Goal: Task Accomplishment & Management: Complete application form

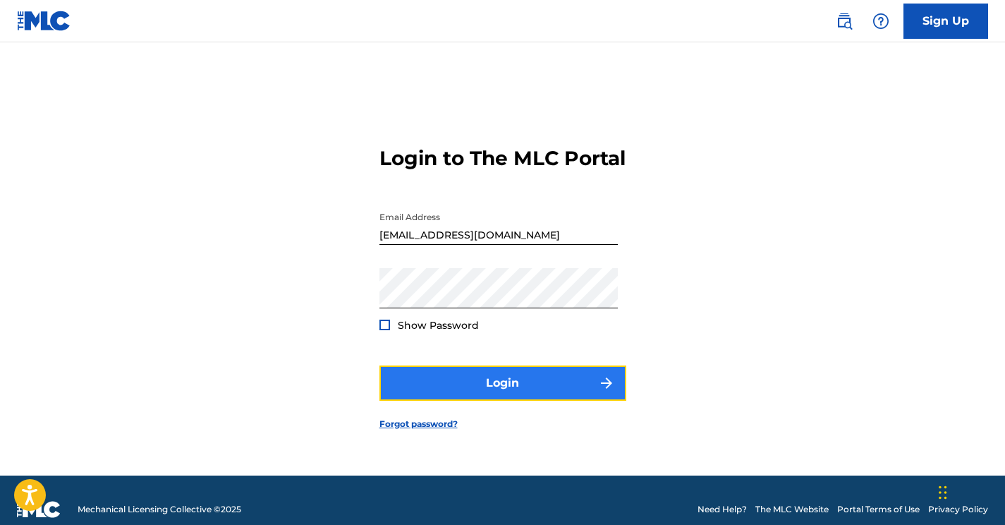
click at [502, 391] on button "Login" at bounding box center [503, 382] width 247 height 35
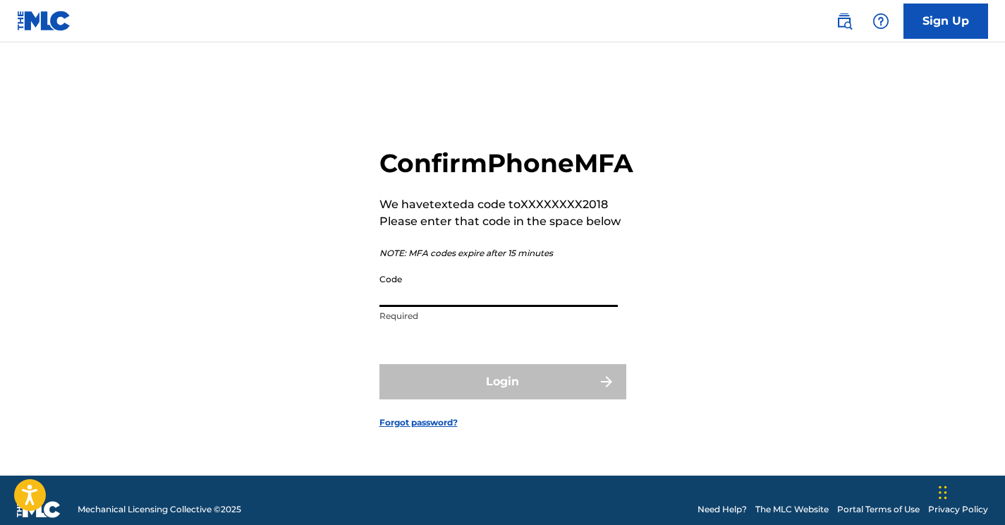
click at [430, 307] on input "Code" at bounding box center [499, 287] width 238 height 40
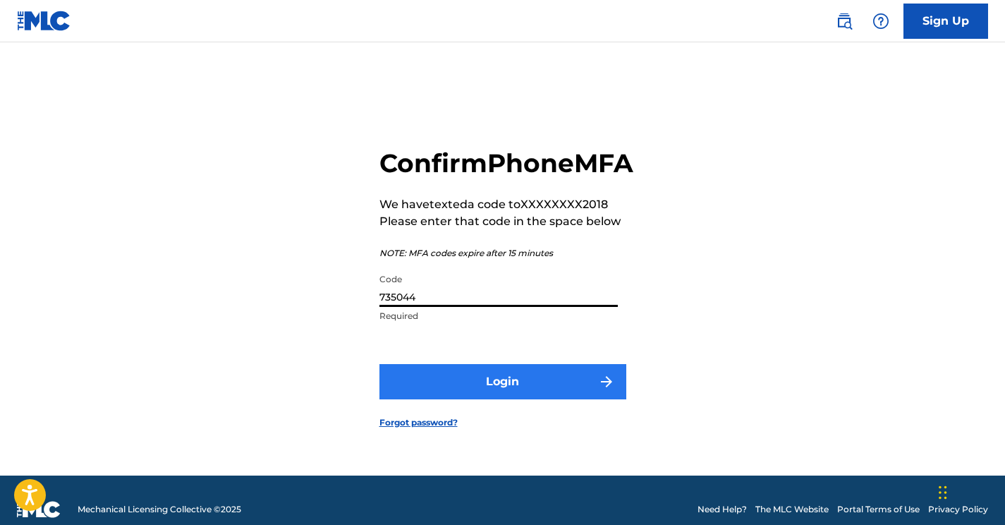
type input "735044"
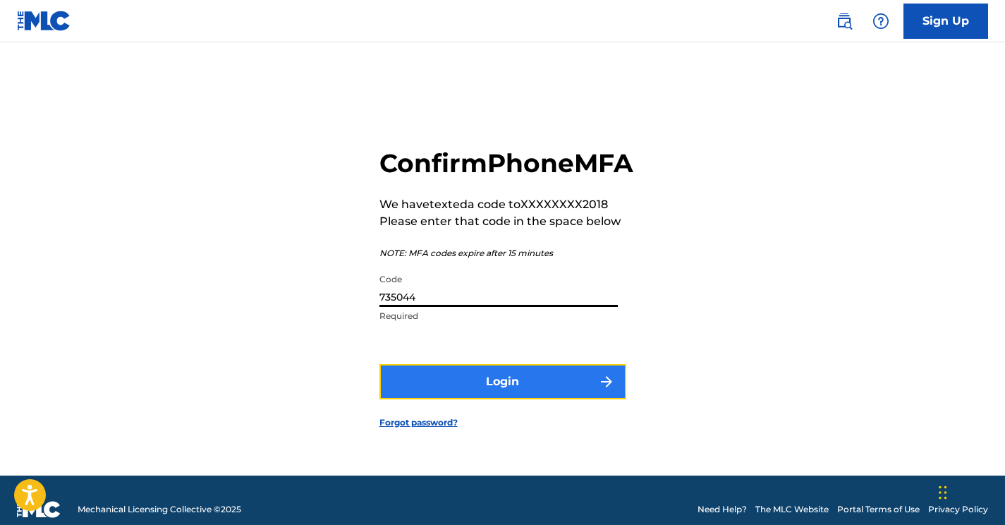
click at [490, 399] on button "Login" at bounding box center [503, 381] width 247 height 35
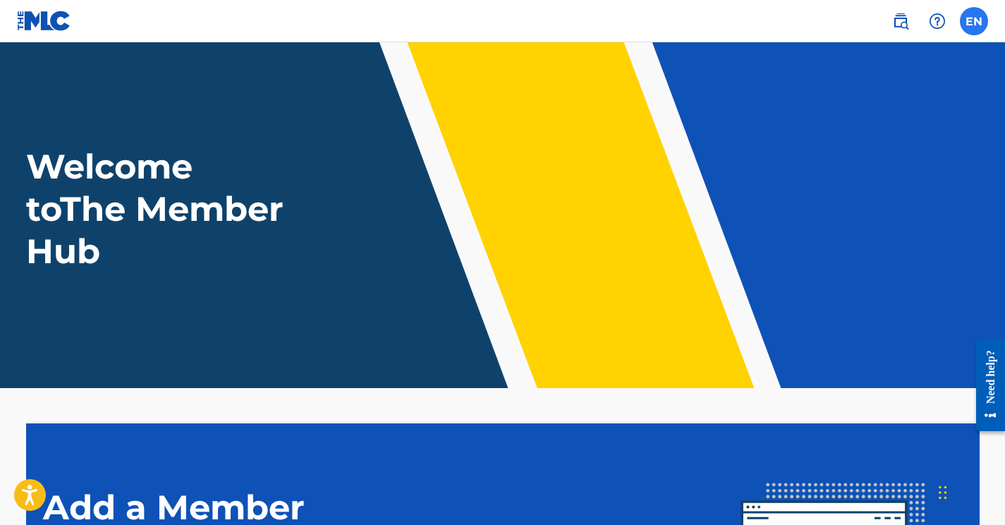
click at [977, 27] on label at bounding box center [974, 21] width 28 height 28
click at [974, 21] on input "EN Everett Neal mrandmrsneal1968@gmail.com Notification Preferences Profile Log…" at bounding box center [974, 21] width 0 height 0
click at [675, 153] on div "Welcome to The Member Hub" at bounding box center [503, 208] width 988 height 127
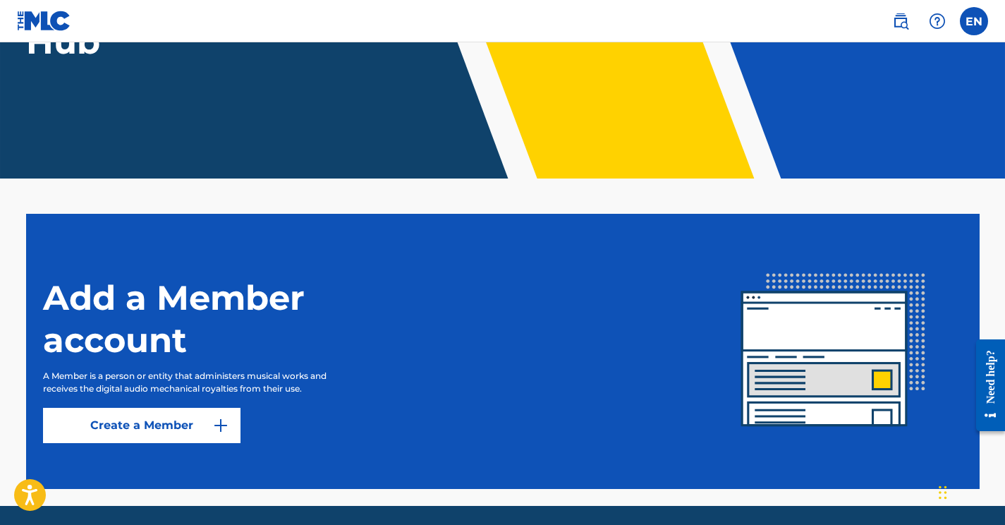
scroll to position [258, 0]
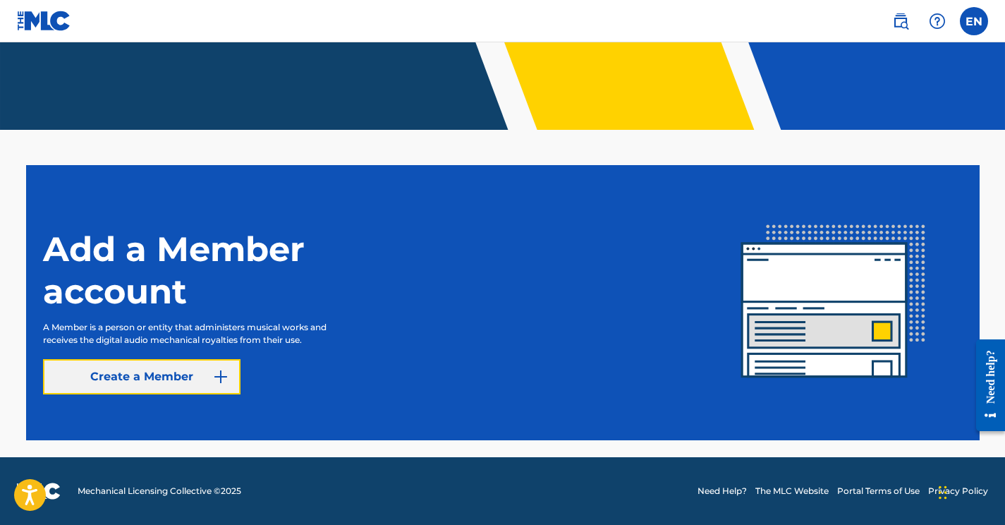
click at [178, 376] on link "Create a Member" at bounding box center [142, 376] width 198 height 35
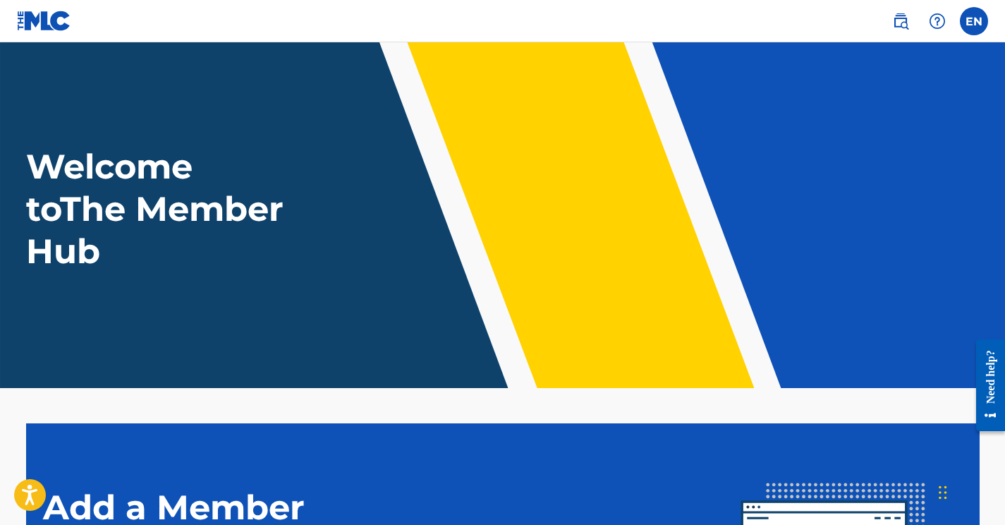
click at [159, 198] on h1 "Welcome to The Member Hub" at bounding box center [158, 208] width 264 height 127
click at [232, 277] on header "Welcome to The Member Hub" at bounding box center [502, 215] width 1005 height 346
click at [238, 278] on header "Welcome to The Member Hub" at bounding box center [502, 215] width 1005 height 346
click at [578, 245] on div "Welcome to The Member Hub" at bounding box center [503, 208] width 988 height 127
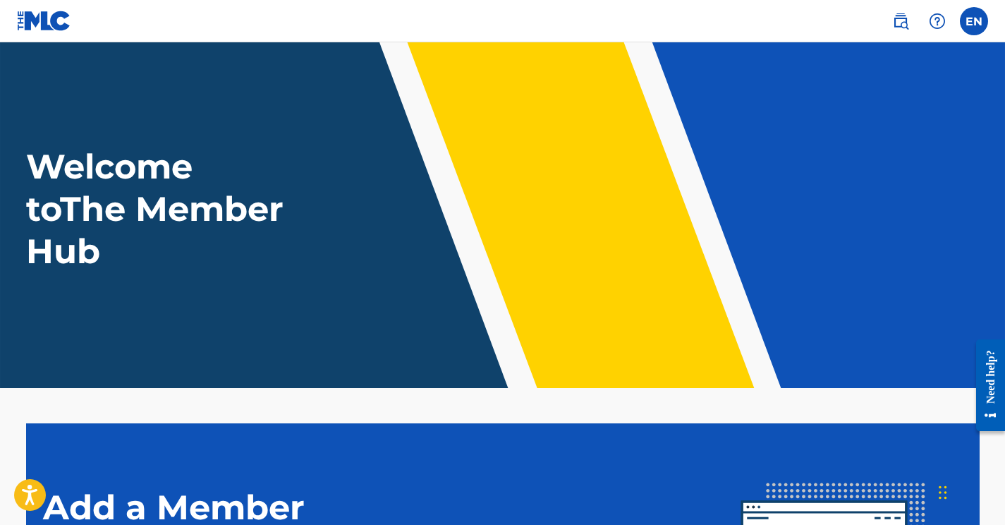
drag, startPoint x: 50, startPoint y: 20, endPoint x: 369, endPoint y: 178, distance: 356.2
click at [369, 178] on div "Welcome to The Member Hub" at bounding box center [503, 208] width 988 height 127
click at [38, 30] on img at bounding box center [44, 21] width 54 height 20
click at [38, 27] on img at bounding box center [44, 21] width 54 height 20
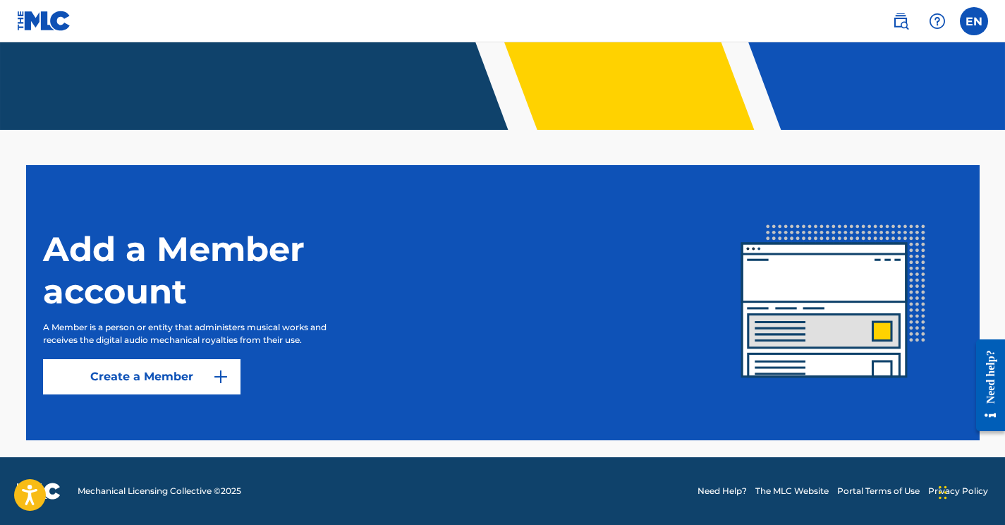
click at [723, 488] on link "Need Help?" at bounding box center [722, 491] width 49 height 13
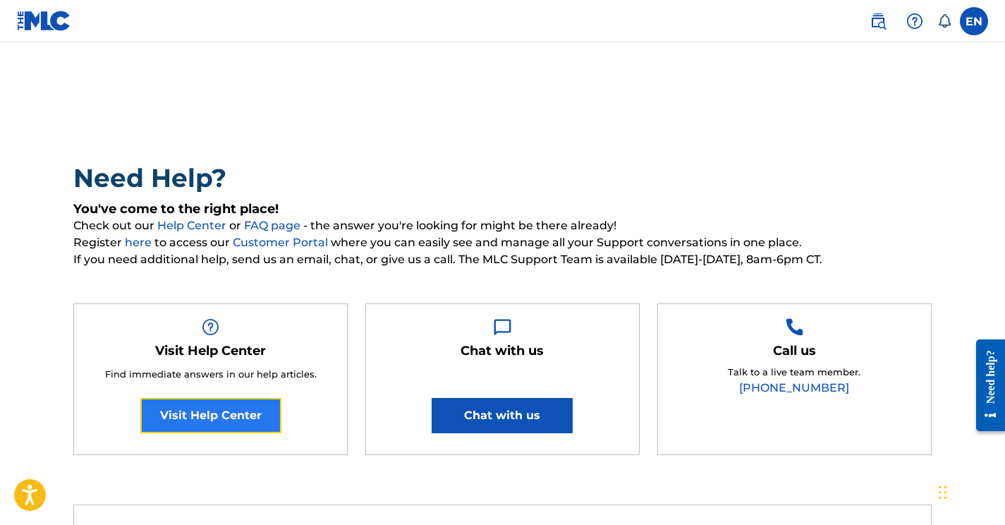
click at [215, 418] on link "Visit Help Center" at bounding box center [210, 415] width 141 height 35
